Goal: Information Seeking & Learning: Learn about a topic

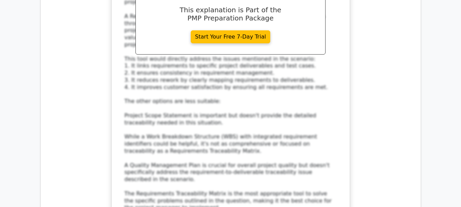
scroll to position [1496, 0]
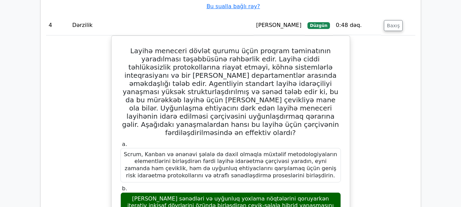
scroll to position [1666, 0]
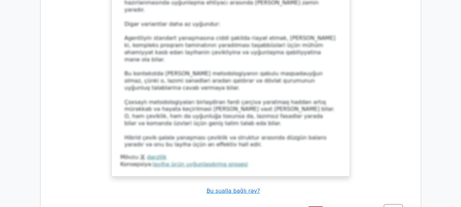
scroll to position [2110, 0]
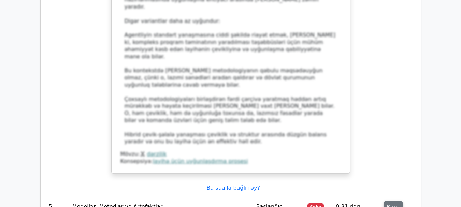
click at [390, 204] on font "Baxış" at bounding box center [393, 206] width 13 height 5
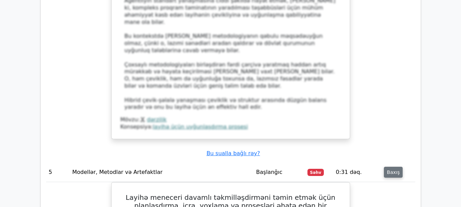
scroll to position [2193, 0]
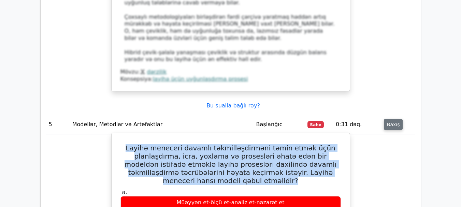
drag, startPoint x: 137, startPoint y: 36, endPoint x: 267, endPoint y: 69, distance: 134.7
click at [267, 144] on h5 "Layihə meneceri davamlı təkmilləşdirməni təmin etmək üçün planlaşdırma, icra, y…" at bounding box center [231, 164] width 222 height 41
copy font "Layihə meneceri davamlı təkmilləşdirməni təmin etmək üçün planlaşdırma, icra, y…"
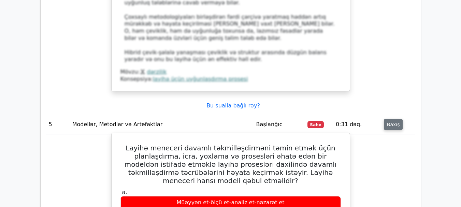
drag, startPoint x: 188, startPoint y: 115, endPoint x: 274, endPoint y: 118, distance: 85.8
copy font "Planla-et-yoxla-hərəkət edin dövrü"
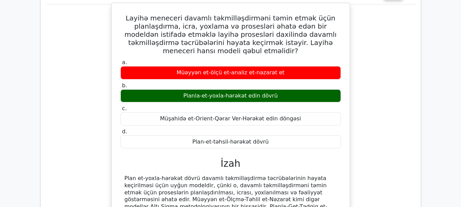
scroll to position [2363, 0]
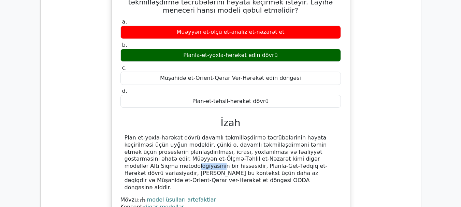
drag, startPoint x: 233, startPoint y: 48, endPoint x: 255, endPoint y: 47, distance: 22.9
click at [255, 135] on font "Plan et-yoxla-hərəkət dövrü davamlı təkmilləşdirmə təcrübələrinin həyata keçiri…" at bounding box center [226, 163] width 203 height 56
copy font "Altı Siqma"
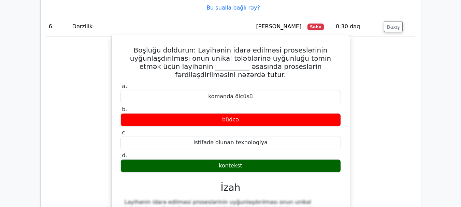
scroll to position [2739, 0]
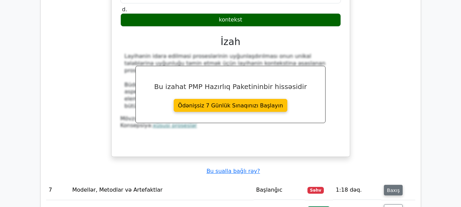
click at [389, 187] on font "Baxış" at bounding box center [393, 189] width 13 height 5
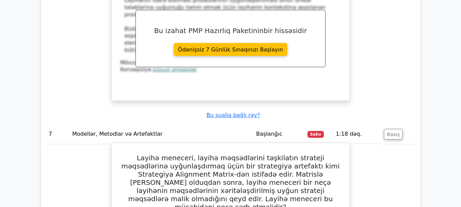
scroll to position [2807, 0]
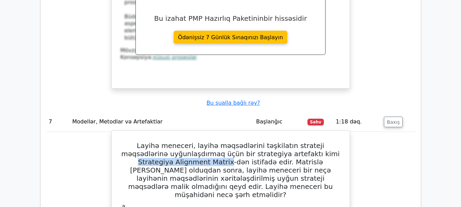
drag, startPoint x: 277, startPoint y: 28, endPoint x: 140, endPoint y: 39, distance: 137.0
click at [140, 142] on font "Layihə meneceri, layihə məqsədlərini təşkilatın strateji məqsədlərinə uyğunlaşd…" at bounding box center [231, 170] width 219 height 57
copy font "Strategiya Alignment Matrix"
